Goal: Transaction & Acquisition: Book appointment/travel/reservation

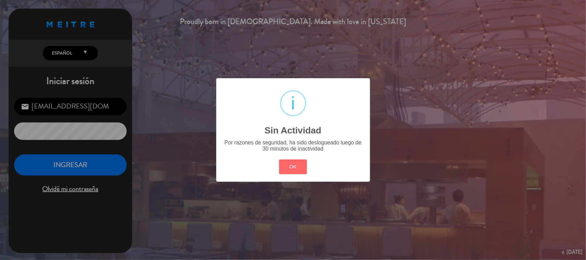
click at [91, 158] on div "? ! i Sin Actividad × Por razones de seguridad, ha sido deslogueado luego de 30…" at bounding box center [293, 130] width 586 height 260
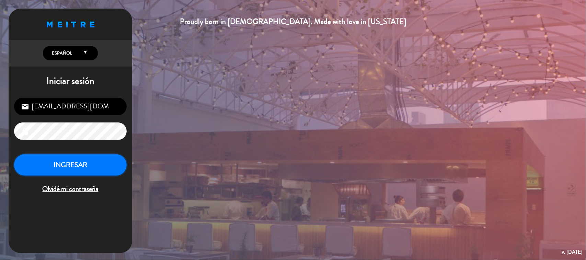
click at [91, 158] on button "INGRESAR" at bounding box center [70, 165] width 113 height 22
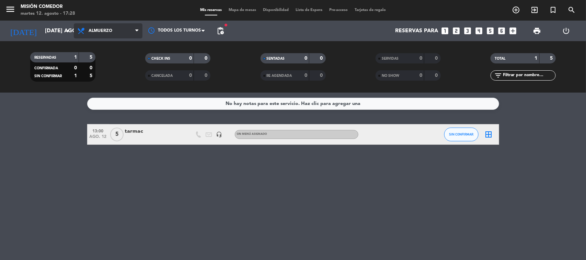
click at [123, 26] on span "Almuerzo" at bounding box center [108, 30] width 69 height 15
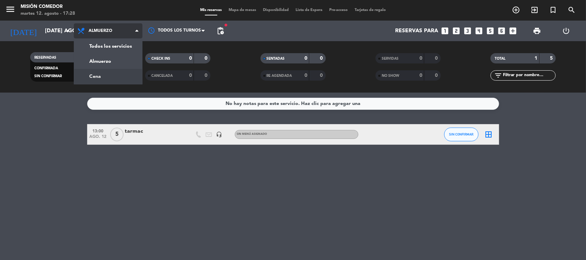
click at [139, 75] on div "menu Misión Comedor martes 12. agosto - 17:28 Mis reservas Mapa de mesas Dispon…" at bounding box center [293, 46] width 586 height 93
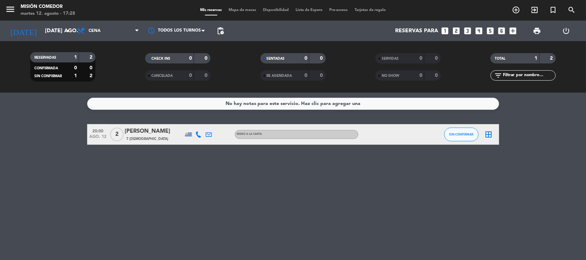
click at [184, 179] on div "No hay notas para este servicio. Haz clic para agregar una 20:00 ago. 12 2 [PER…" at bounding box center [293, 176] width 586 height 167
click at [273, 182] on div "No hay notas para este servicio. Haz clic para agregar una 20:00 ago. 12 2 [PER…" at bounding box center [293, 176] width 586 height 167
click at [211, 189] on div "No hay notas para este servicio. Haz clic para agregar una 20:00 ago. 12 2 [PER…" at bounding box center [293, 176] width 586 height 167
click at [52, 118] on div "No hay notas para este servicio. Haz clic para agregar una 20:00 ago. 12 2 [PER…" at bounding box center [293, 176] width 586 height 167
click at [53, 30] on input "[DATE] ago." at bounding box center [78, 30] width 72 height 13
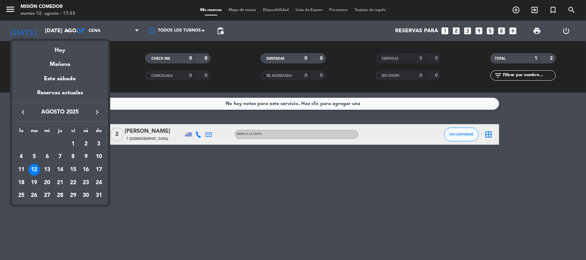
click at [63, 166] on div "14" at bounding box center [60, 170] width 12 height 12
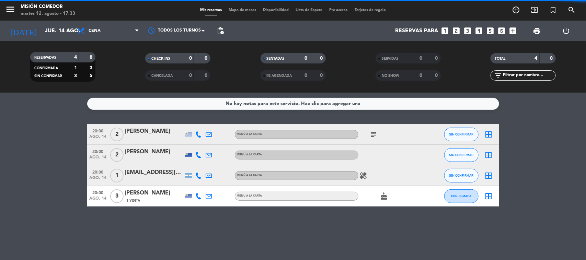
click at [56, 146] on bookings-row "20:00 ago. 14 2 [PERSON_NAME] MENÚ A LA CARTA subject SIN CONFIRMAR border_all …" at bounding box center [293, 165] width 586 height 82
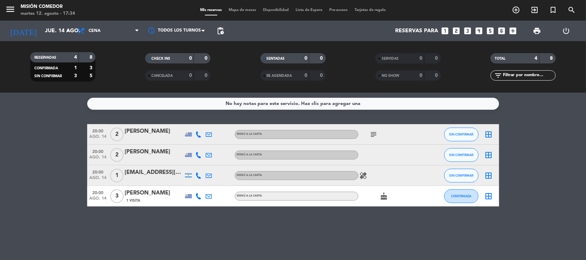
click at [375, 136] on icon "subject" at bounding box center [374, 134] width 8 height 8
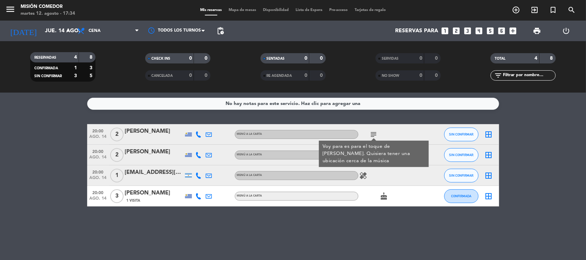
click at [383, 117] on div "No hay notas para este servicio. Haz clic para agregar una 20:00 ago. 14 2 [PER…" at bounding box center [293, 176] width 586 height 167
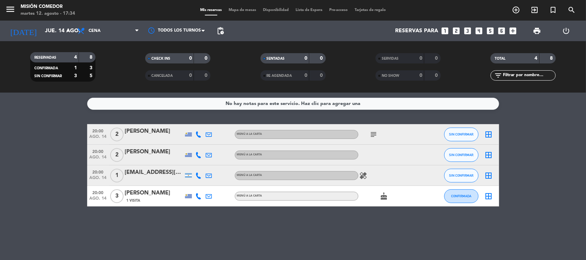
click at [198, 196] on icon at bounding box center [199, 196] width 6 height 6
click at [48, 176] on bookings-row "20:00 ago. 14 2 [PERSON_NAME] MENÚ A LA CARTA subject SIN CONFIRMAR border_all …" at bounding box center [293, 165] width 586 height 82
click at [62, 155] on bookings-row "20:00 ago. 14 2 [PERSON_NAME] MENÚ A LA CARTA subject SIN CONFIRMAR border_all …" at bounding box center [293, 165] width 586 height 82
click at [199, 195] on icon at bounding box center [199, 196] width 6 height 6
click at [214, 231] on div "No hay notas para este servicio. Haz clic para agregar una 20:00 ago. 14 2 [PER…" at bounding box center [293, 176] width 586 height 167
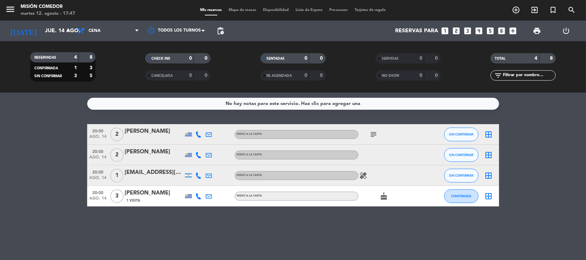
click at [196, 175] on icon at bounding box center [199, 176] width 6 height 6
click at [205, 125] on div at bounding box center [209, 134] width 10 height 20
click at [198, 154] on icon at bounding box center [199, 155] width 6 height 6
click at [224, 123] on div "No hay notas para este servicio. Haz clic para agregar una 20:00 ago. 14 2 [PER…" at bounding box center [293, 176] width 586 height 167
click at [198, 198] on icon at bounding box center [199, 196] width 6 height 6
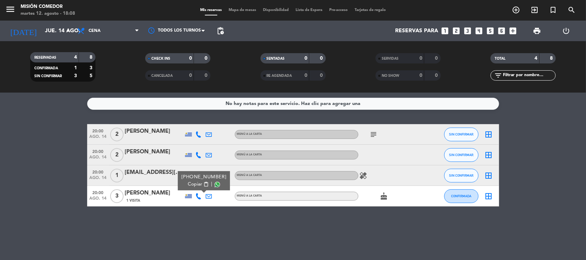
click at [67, 220] on div "No hay notas para este servicio. Haz clic para agregar una 20:00 ago. 14 2 [PER…" at bounding box center [293, 176] width 586 height 167
click at [197, 174] on icon at bounding box center [199, 176] width 6 height 6
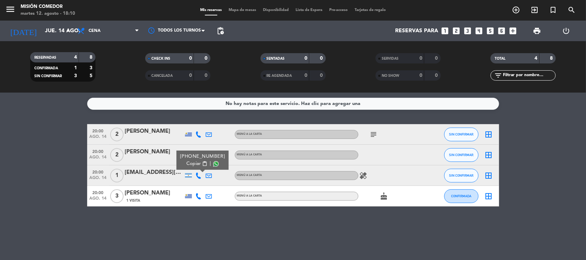
click at [184, 213] on div "No hay notas para este servicio. Haz clic para agregar una 20:00 ago. 14 2 [PER…" at bounding box center [293, 176] width 586 height 167
click at [196, 153] on icon at bounding box center [199, 155] width 6 height 6
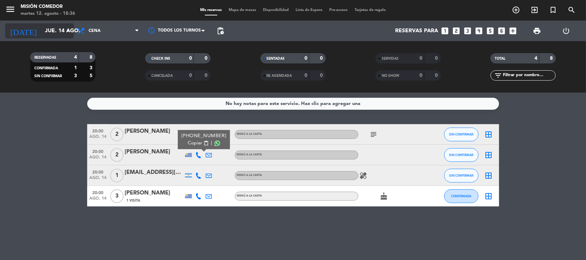
click at [44, 35] on input "jue. 14 ago." at bounding box center [78, 30] width 72 height 13
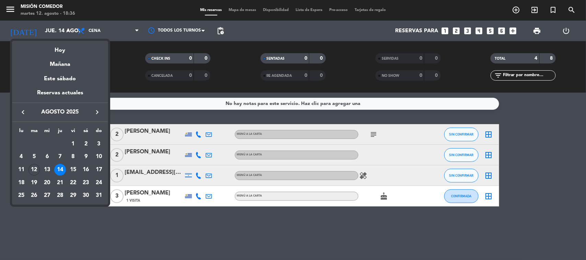
click at [30, 171] on div "12" at bounding box center [34, 170] width 12 height 12
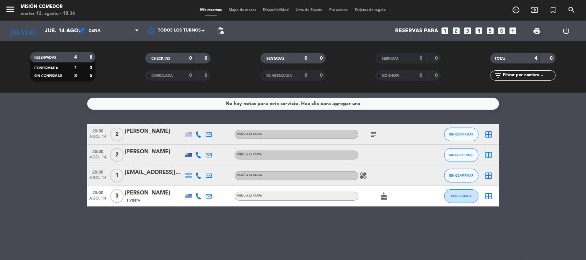
type input "[DATE] ago."
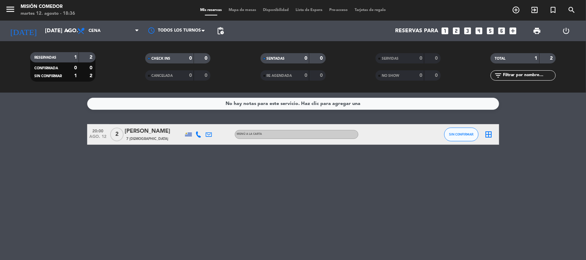
click at [30, 171] on div "No hay notas para este servicio. Haz clic para agregar una 20:00 ago. 12 2 [PER…" at bounding box center [293, 176] width 586 height 167
click at [66, 141] on bookings-row "20:00 ago. 12 2 [PERSON_NAME] 7 Visitas MENÚ A LA CARTA SIN CONFIRMAR border_all" at bounding box center [293, 134] width 586 height 21
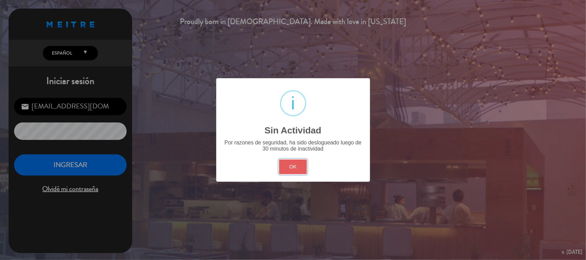
click at [291, 166] on button "OK" at bounding box center [293, 167] width 28 height 15
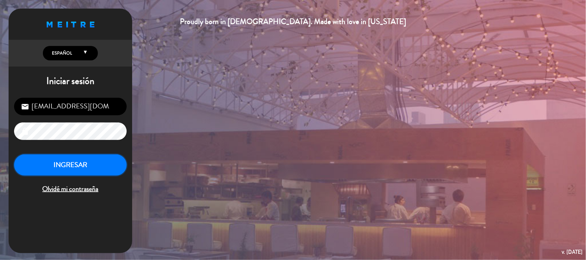
click at [119, 165] on button "INGRESAR" at bounding box center [70, 165] width 113 height 22
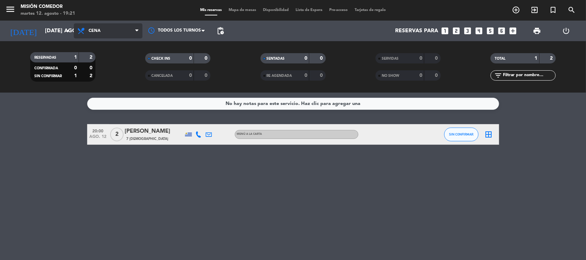
click at [91, 30] on span "Cena" at bounding box center [95, 30] width 12 height 5
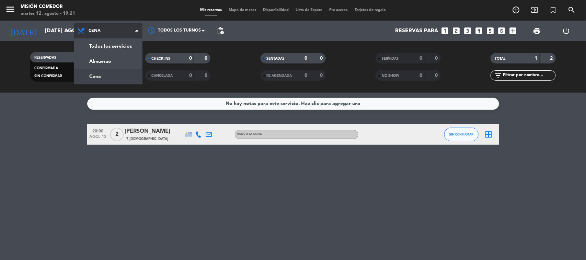
click at [91, 30] on span "Cena" at bounding box center [95, 30] width 12 height 5
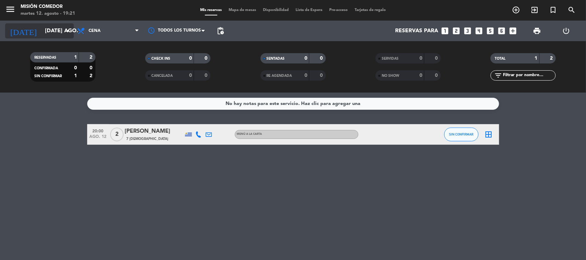
click at [60, 35] on input "[DATE] ago." at bounding box center [78, 30] width 72 height 13
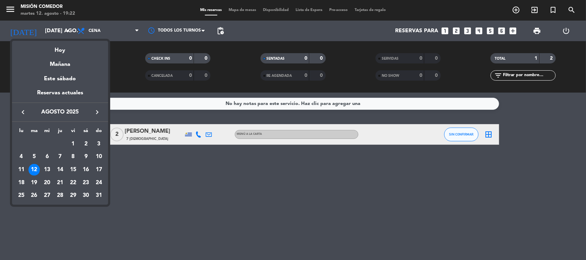
click at [62, 167] on div "14" at bounding box center [60, 170] width 12 height 12
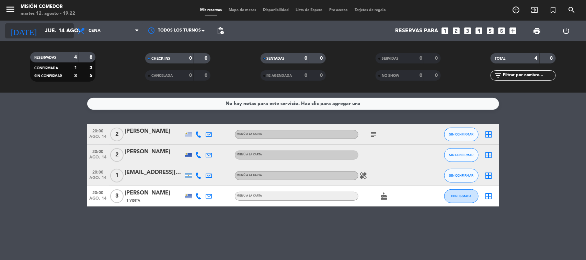
click at [48, 31] on input "jue. 14 ago." at bounding box center [78, 30] width 72 height 13
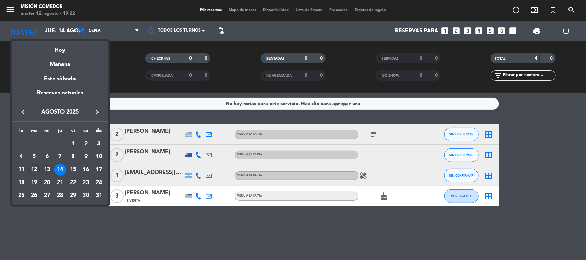
click at [45, 166] on div "13" at bounding box center [47, 170] width 12 height 12
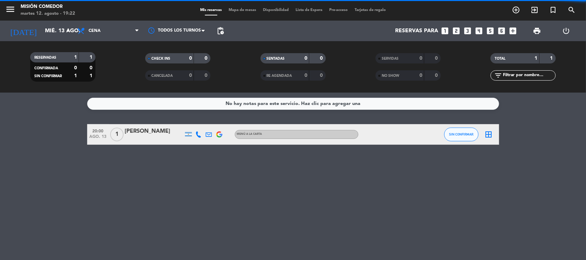
click at [102, 33] on span "Cena" at bounding box center [108, 30] width 69 height 15
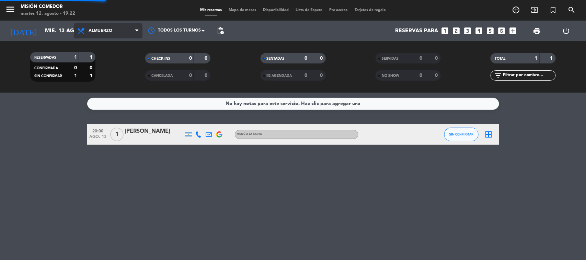
click at [105, 62] on div "menu Misión Comedor martes 12. agosto - 19:22 Mis reservas Mapa de mesas Dispon…" at bounding box center [293, 46] width 586 height 93
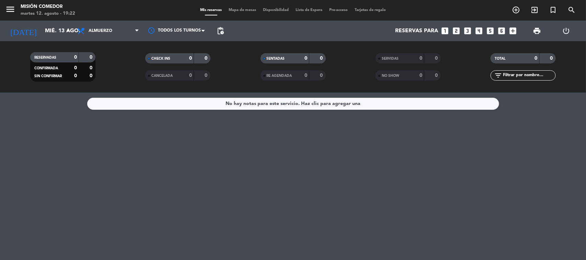
click at [568, 31] on icon "power_settings_new" at bounding box center [566, 31] width 8 height 8
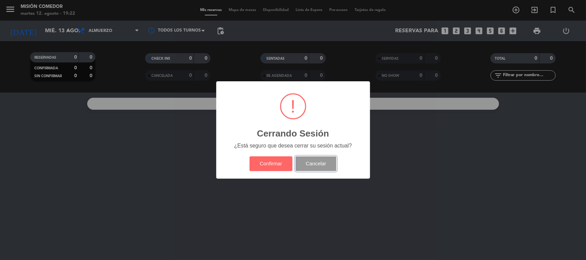
click at [329, 167] on button "Cancelar" at bounding box center [315, 163] width 41 height 15
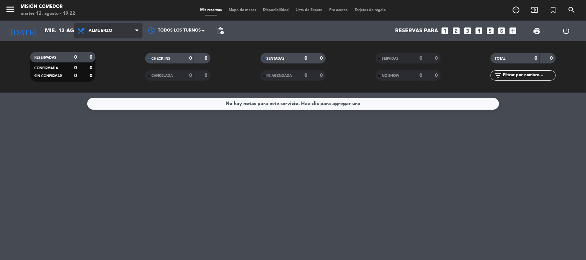
click at [114, 26] on span "Almuerzo" at bounding box center [108, 30] width 69 height 15
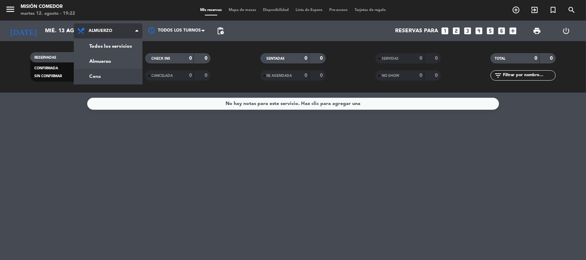
click at [112, 76] on div "menu Misión Comedor martes 12. agosto - 19:22 Mis reservas Mapa de mesas Dispon…" at bounding box center [293, 46] width 586 height 93
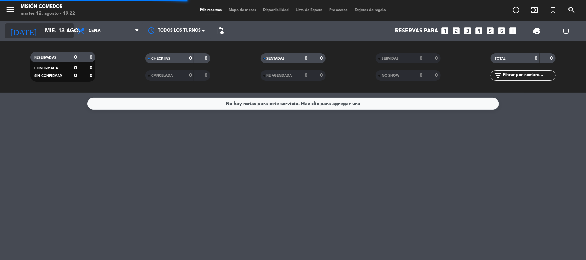
click at [51, 27] on input "mié. 13 ago." at bounding box center [78, 30] width 72 height 13
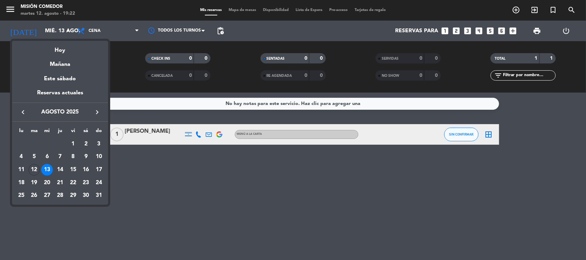
click at [33, 163] on td "12" at bounding box center [34, 169] width 13 height 13
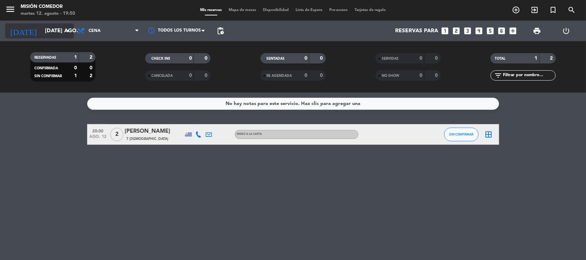
click at [51, 34] on input "[DATE] ago." at bounding box center [78, 30] width 72 height 13
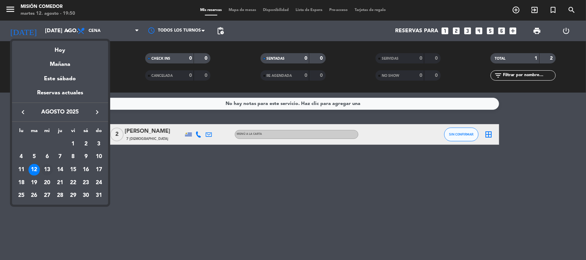
click at [49, 172] on div "13" at bounding box center [47, 170] width 12 height 12
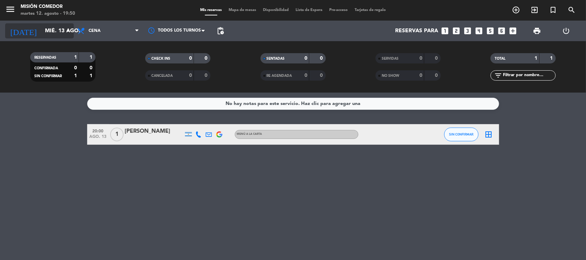
click at [43, 28] on input "mié. 13 ago." at bounding box center [78, 30] width 72 height 13
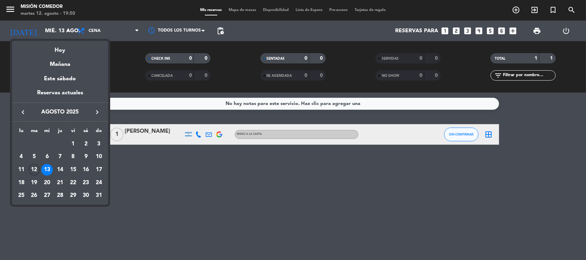
click at [34, 171] on div "12" at bounding box center [34, 170] width 12 height 12
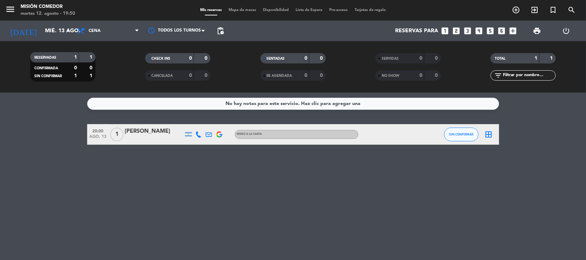
type input "[DATE] ago."
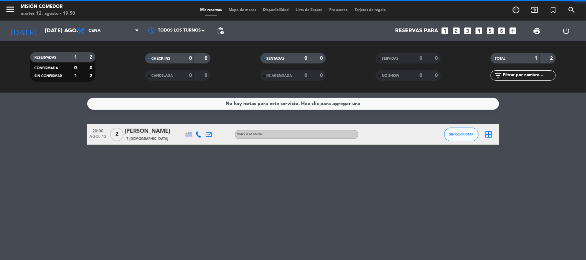
click at [49, 165] on div "No hay notas para este servicio. Haz clic para agregar una 20:00 ago. 12 2 [PER…" at bounding box center [293, 176] width 586 height 167
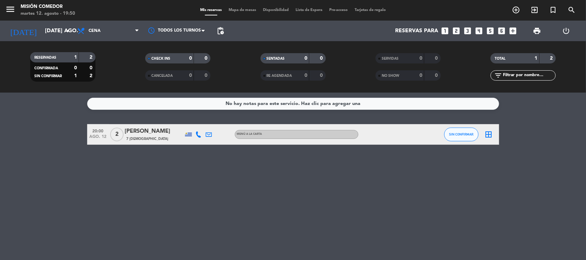
click at [53, 163] on div "No hay notas para este servicio. Haz clic para agregar una 20:00 ago. 12 2 [PER…" at bounding box center [293, 176] width 586 height 167
click at [479, 29] on icon "looks_4" at bounding box center [479, 30] width 9 height 9
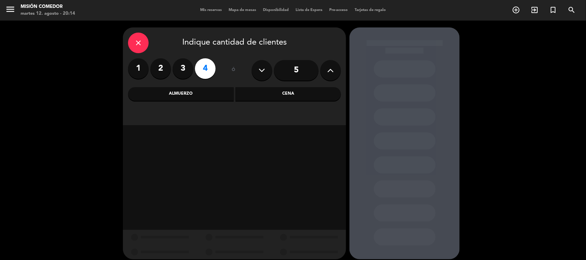
click at [202, 64] on label "4" at bounding box center [205, 68] width 21 height 21
click at [284, 94] on div "Cena" at bounding box center [288, 94] width 106 height 14
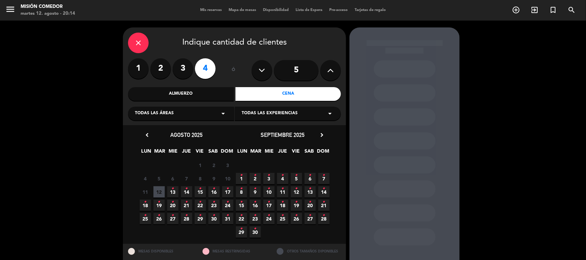
click at [161, 189] on span "12" at bounding box center [158, 191] width 11 height 11
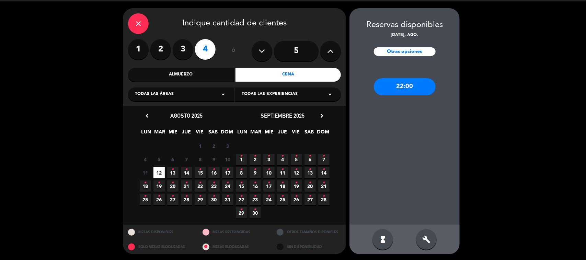
click at [413, 93] on div "22:00" at bounding box center [405, 86] width 62 height 17
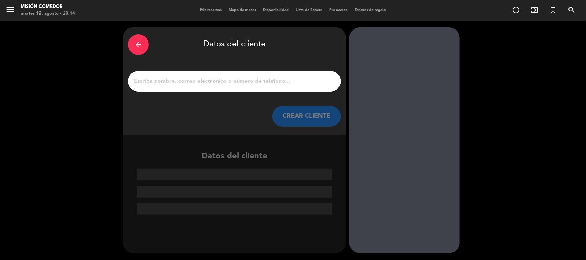
click at [251, 89] on div at bounding box center [234, 81] width 213 height 21
click at [249, 81] on input "1" at bounding box center [234, 82] width 202 height 10
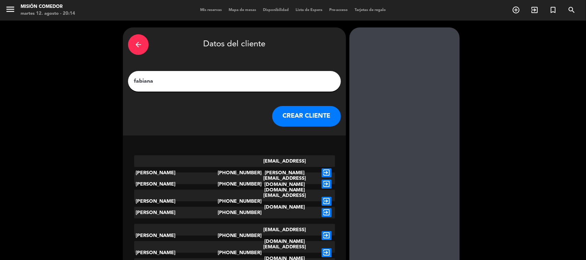
type input "fabiana"
click at [323, 111] on button "CREAR CLIENTE" at bounding box center [306, 116] width 69 height 21
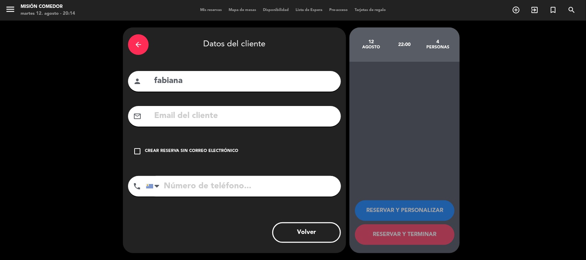
click at [229, 189] on input "tel" at bounding box center [243, 186] width 195 height 21
type input "094962450"
click at [143, 150] on div "check_box_outline_blank Crear reserva sin correo electrónico" at bounding box center [234, 151] width 213 height 21
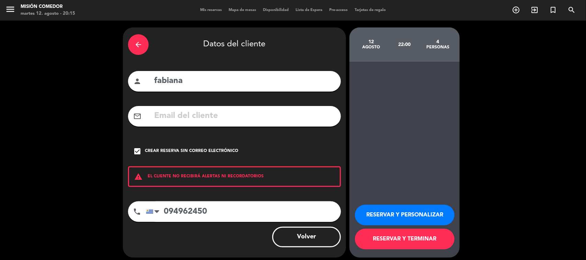
click at [421, 215] on button "RESERVAR Y PERSONALIZAR" at bounding box center [405, 215] width 100 height 21
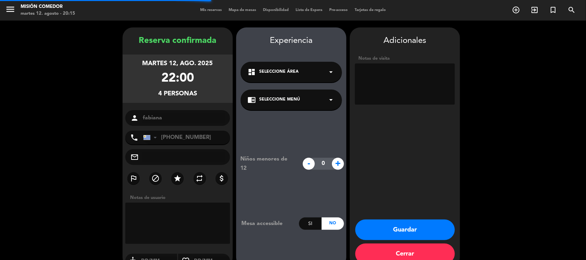
scroll to position [14, 0]
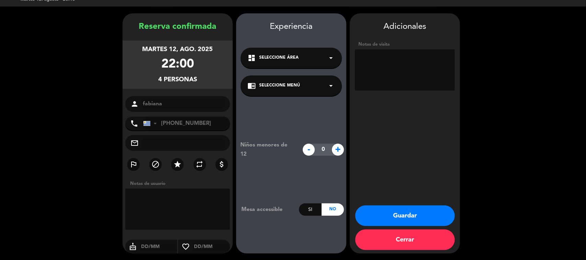
click at [421, 215] on button "Guardar" at bounding box center [405, 216] width 100 height 21
